Goal: Check status: Check status

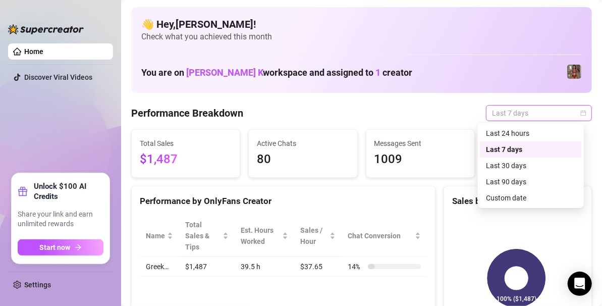
click at [505, 111] on span "Last 7 days" at bounding box center [539, 112] width 94 height 15
click at [505, 128] on div "Last 24 hours" at bounding box center [531, 133] width 90 height 11
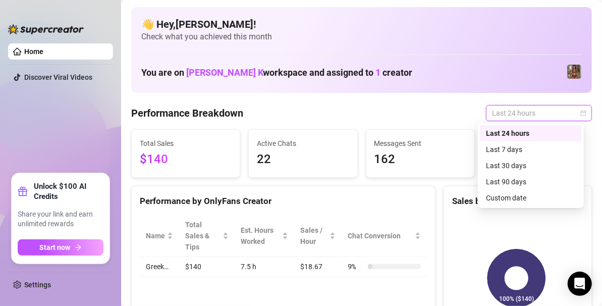
click at [535, 117] on span "Last 24 hours" at bounding box center [539, 112] width 94 height 15
click at [523, 195] on div "Custom date" at bounding box center [531, 197] width 90 height 11
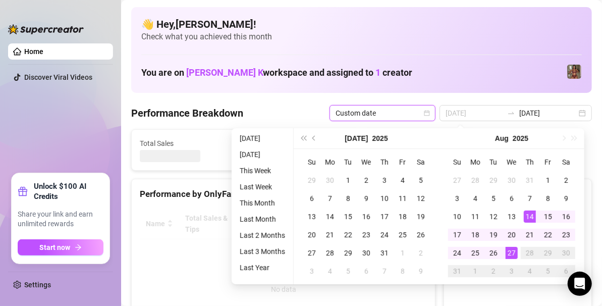
click at [177, 249] on div at bounding box center [283, 261] width 287 height 107
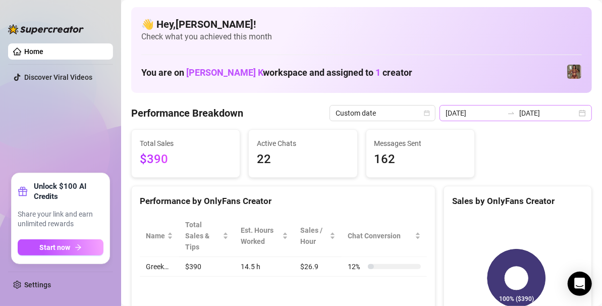
click at [578, 119] on div "[DATE] [DATE]" at bounding box center [515, 113] width 152 height 16
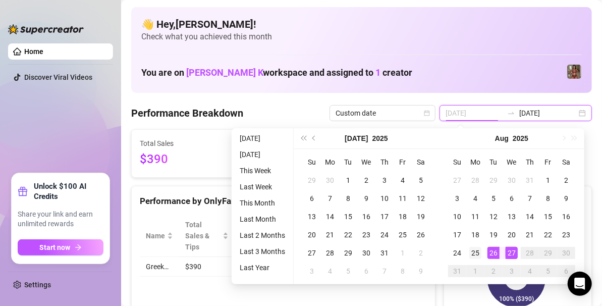
type input "[DATE]"
click at [475, 251] on div "25" at bounding box center [475, 253] width 12 height 12
click at [532, 256] on div "28" at bounding box center [529, 253] width 12 height 12
type input "[DATE]"
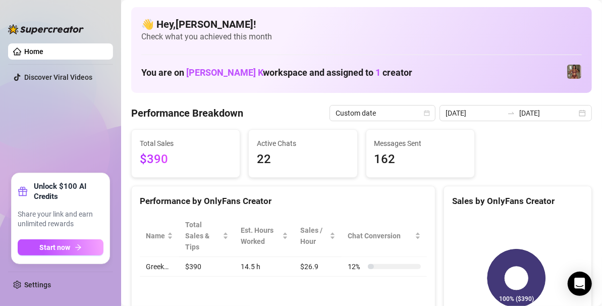
click at [478, 79] on div "You are on [PERSON_NAME] K workspace and assigned to 1 creator" at bounding box center [361, 72] width 440 height 22
click at [476, 114] on input "[DATE]" at bounding box center [473, 112] width 57 height 11
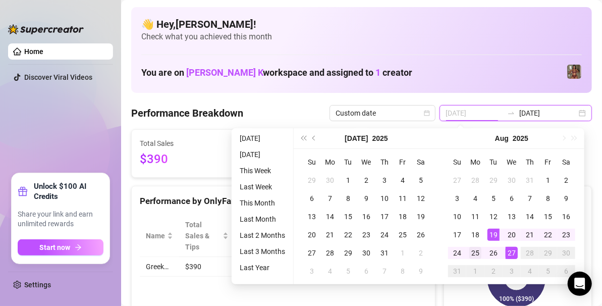
type input "[DATE]"
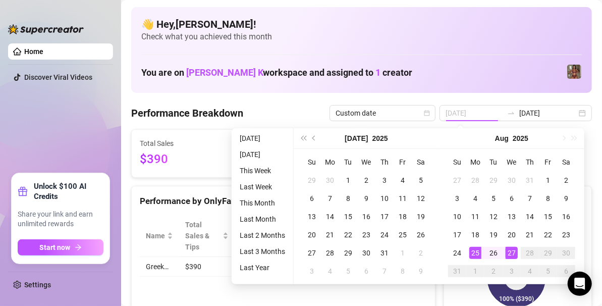
click at [480, 252] on div "25" at bounding box center [475, 253] width 12 height 12
type input "[DATE]"
click at [507, 253] on div "27" at bounding box center [511, 253] width 12 height 12
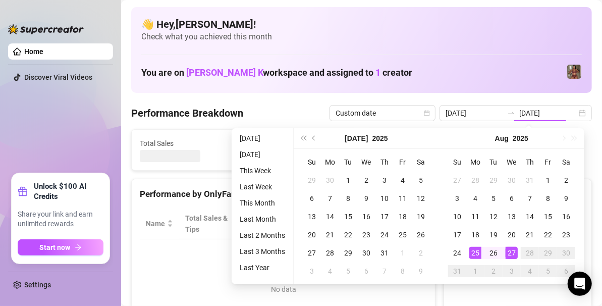
type input "[DATE]"
